Goal: Information Seeking & Learning: Learn about a topic

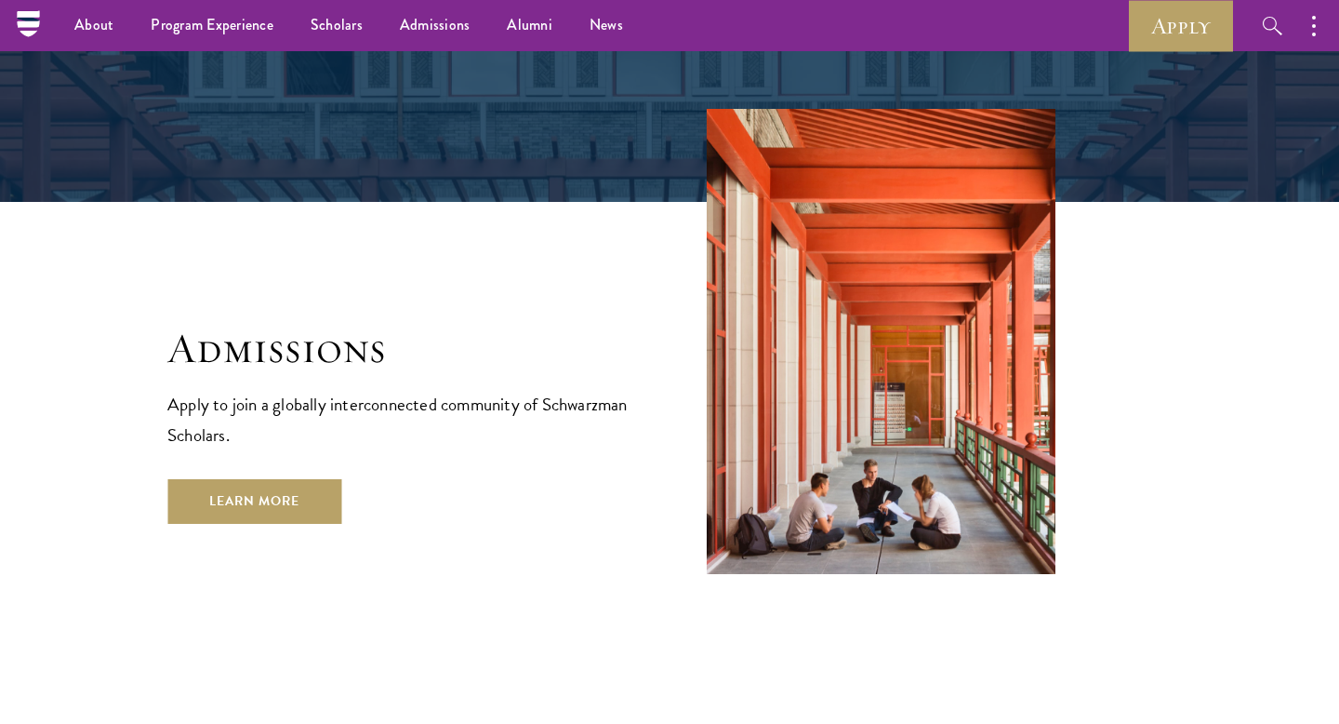
scroll to position [2905, 0]
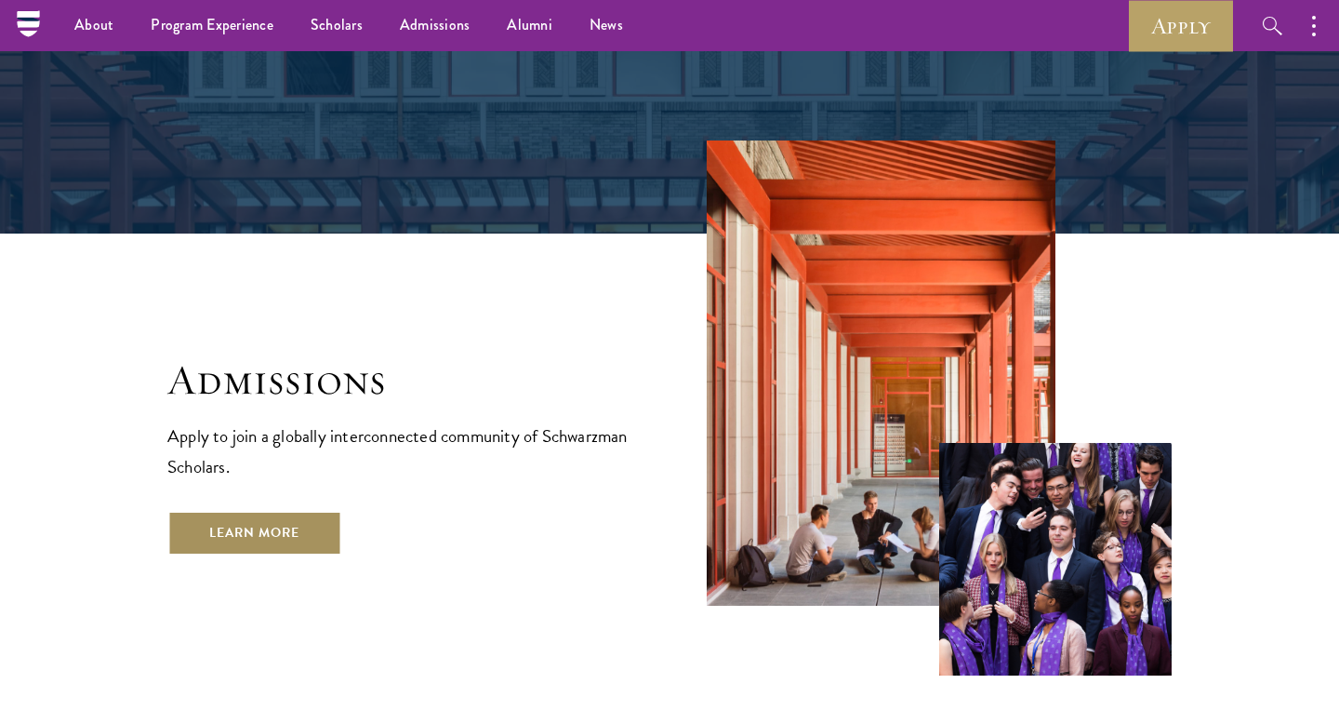
click at [302, 511] on link "Learn More" at bounding box center [254, 533] width 174 height 45
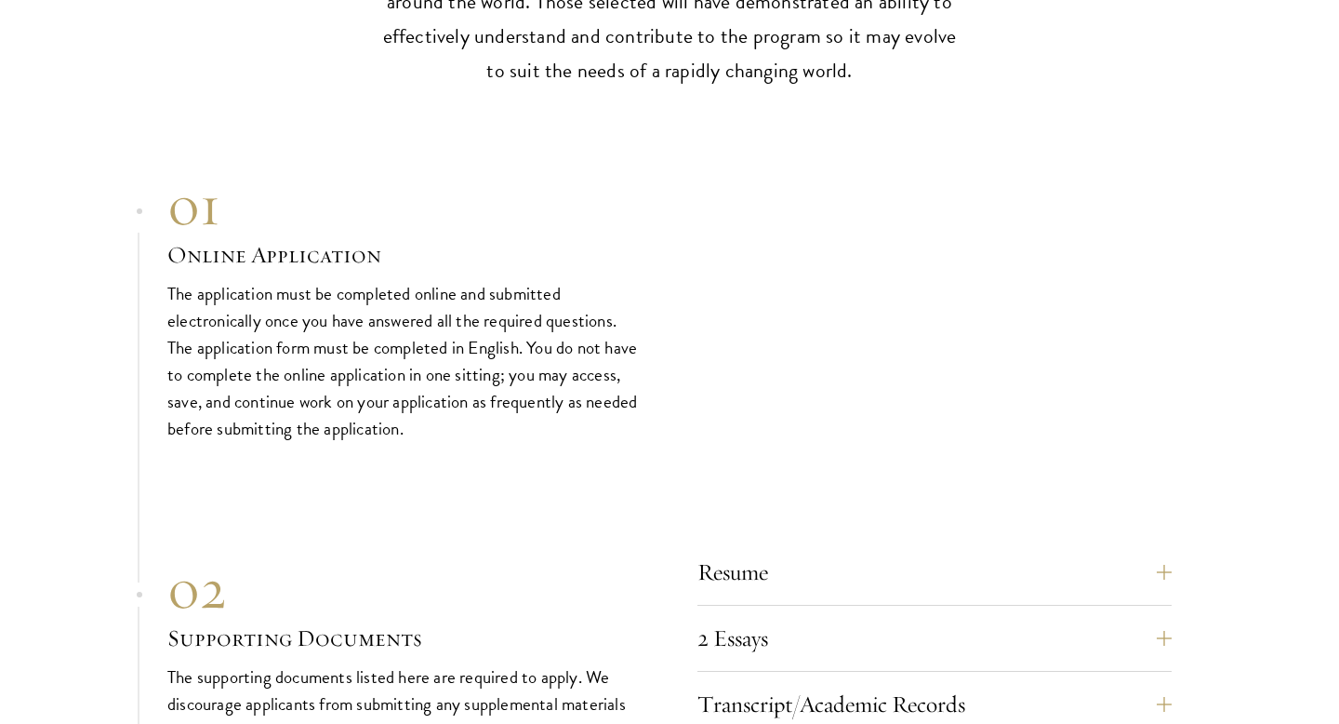
scroll to position [5967, 0]
